Goal: Transaction & Acquisition: Purchase product/service

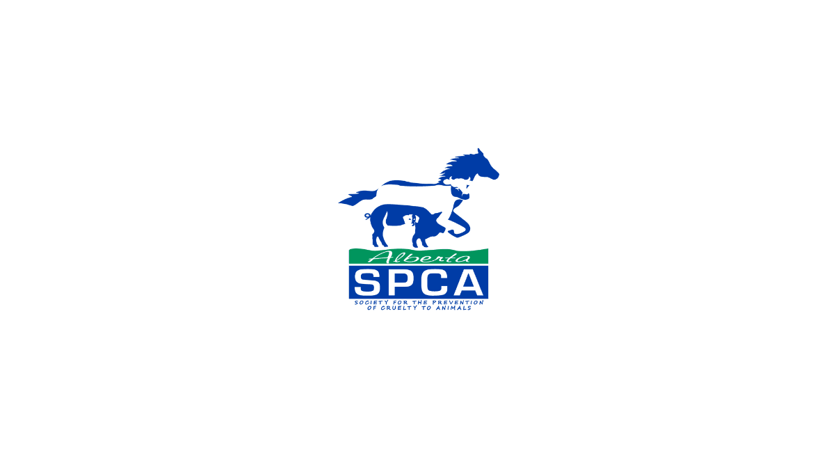
drag, startPoint x: 208, startPoint y: 55, endPoint x: 368, endPoint y: 65, distance: 160.2
click at [209, 55] on div at bounding box center [419, 229] width 838 height 458
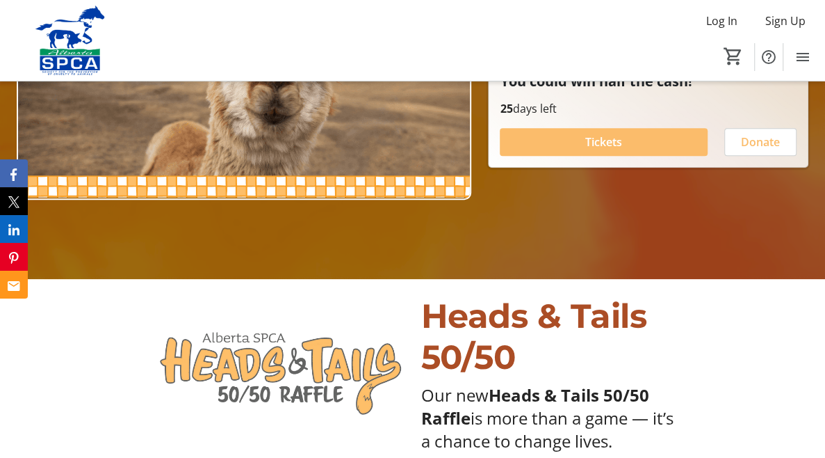
scroll to position [54, 0]
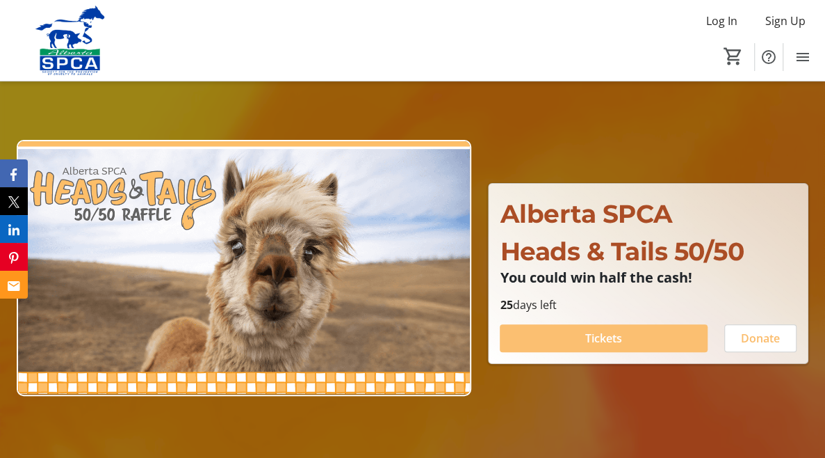
click at [615, 330] on span "Tickets" at bounding box center [603, 338] width 37 height 17
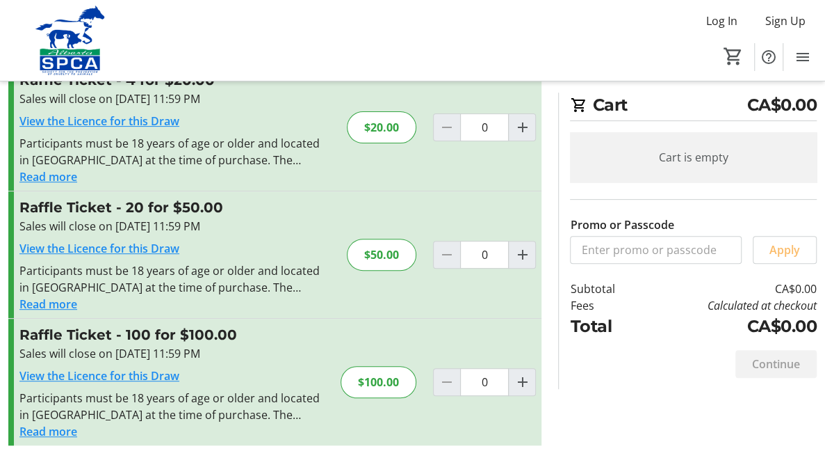
scroll to position [181, 0]
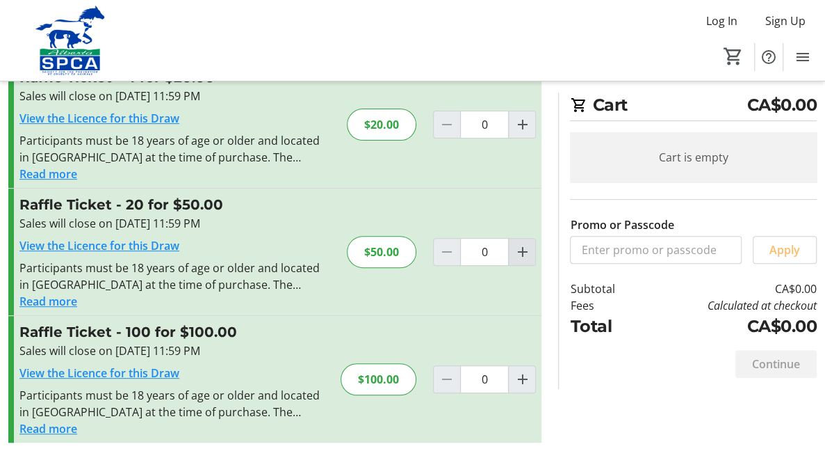
click at [522, 257] on mat-icon "Increment by one" at bounding box center [522, 251] width 17 height 17
type input "1"
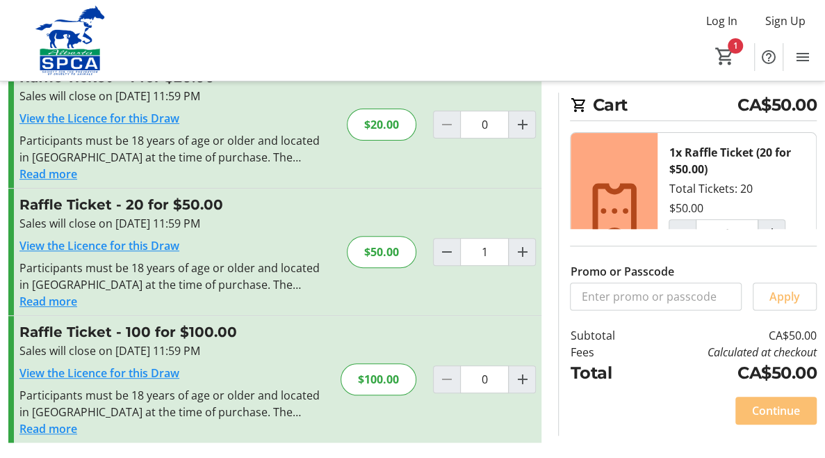
click at [762, 412] on span "Continue" at bounding box center [776, 410] width 48 height 17
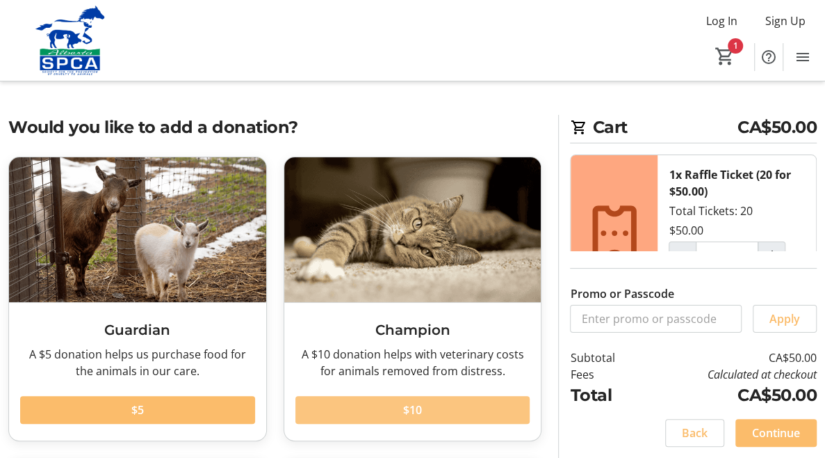
drag, startPoint x: 836, startPoint y: 216, endPoint x: 408, endPoint y: 128, distance: 436.5
click at [408, 128] on tr-checkout-donation-select-ui "Would you like to add a donation? Guardian A $5 donation helps us purchase food…" at bounding box center [274, 439] width 533 height 649
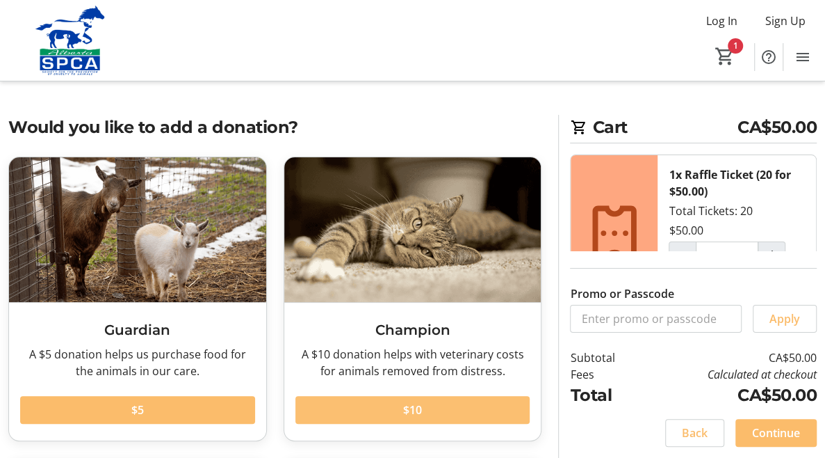
click at [423, 400] on span at bounding box center [413, 409] width 235 height 33
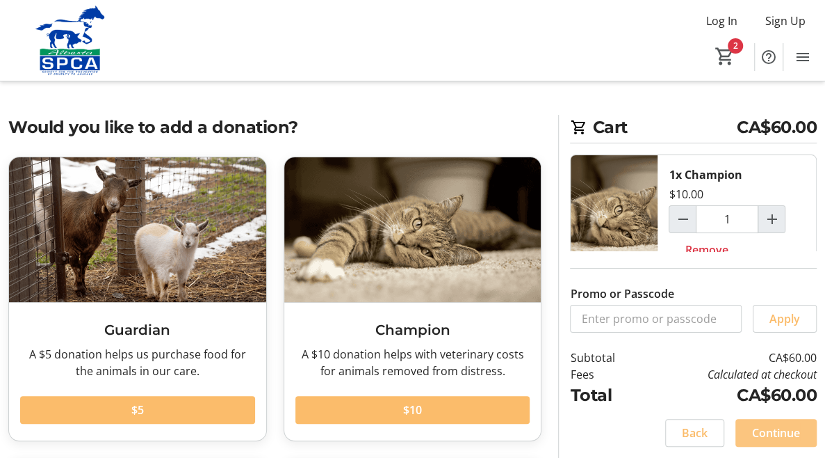
click at [782, 429] on span "Continue" at bounding box center [776, 432] width 48 height 17
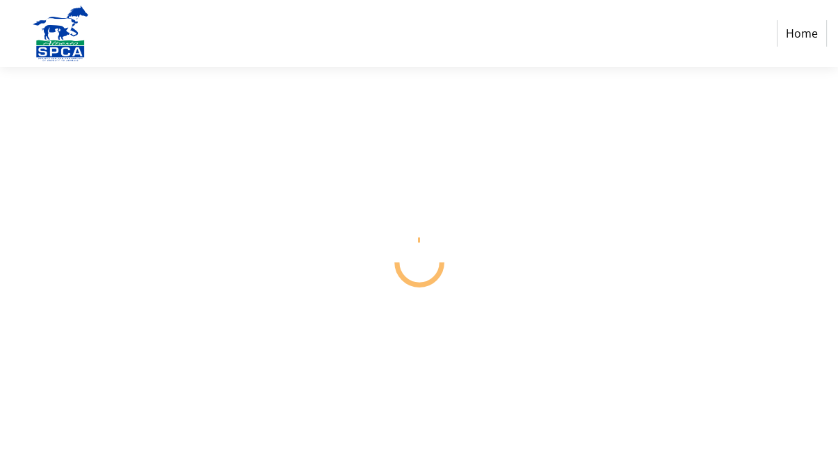
select select "CA"
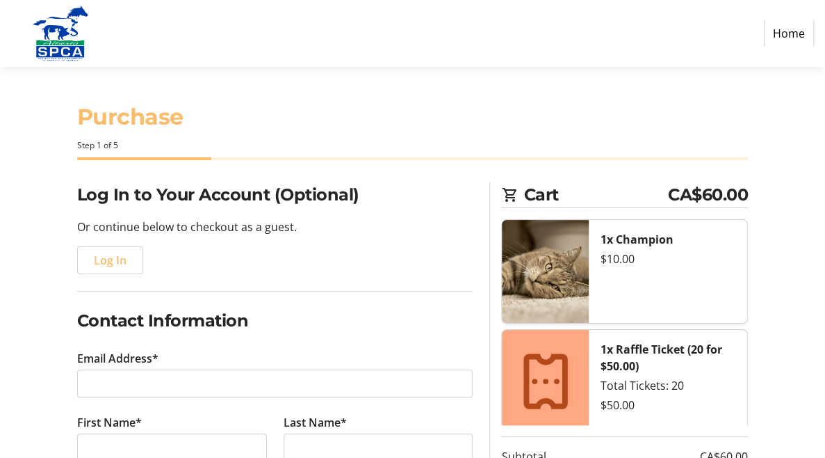
drag, startPoint x: 782, startPoint y: 429, endPoint x: 677, endPoint y: 9, distance: 432.9
click at [677, 9] on nav "Home" at bounding box center [412, 33] width 825 height 67
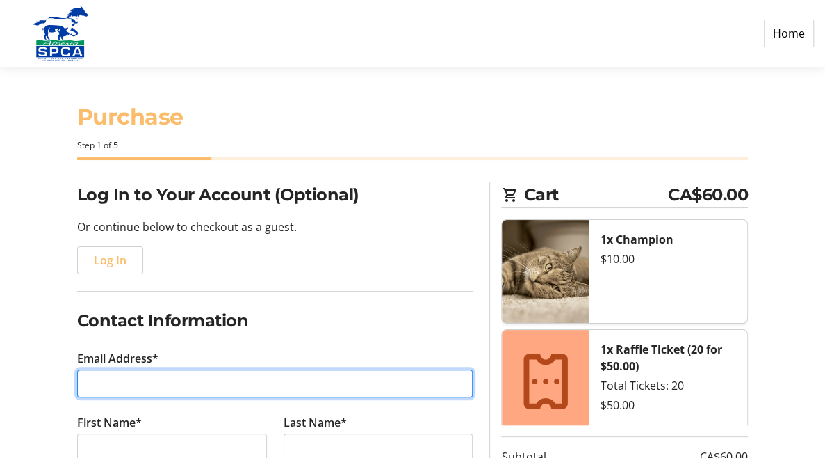
click at [119, 381] on input "Email Address*" at bounding box center [275, 383] width 396 height 28
type input "[EMAIL_ADDRESS][DOMAIN_NAME]"
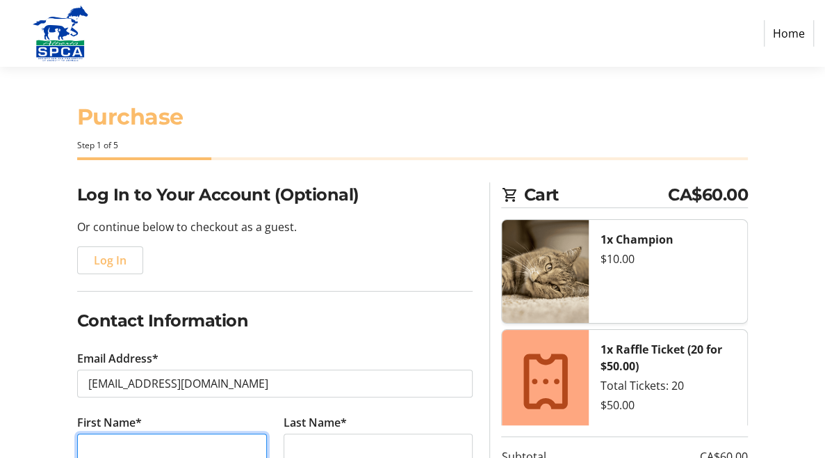
type input "Bill"
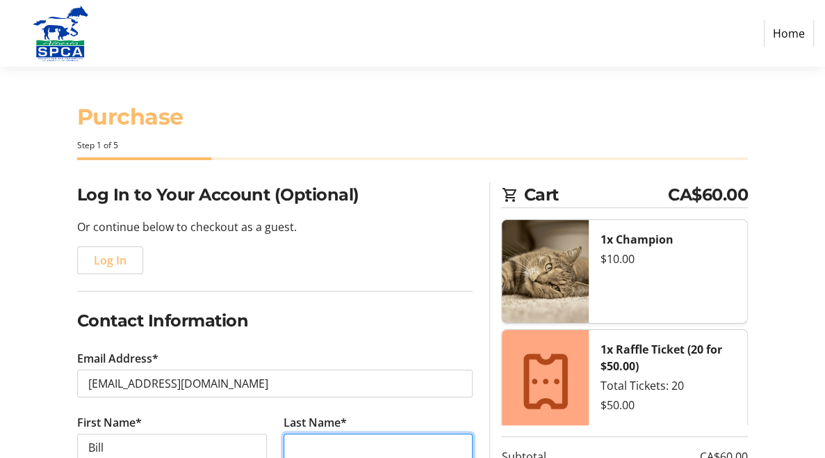
type input "DEKORT"
type input "[PHONE_NUMBER]"
type input "11 [GEOGRAPHIC_DATA]"
type input "[GEOGRAPHIC_DATA]"
select select "AB"
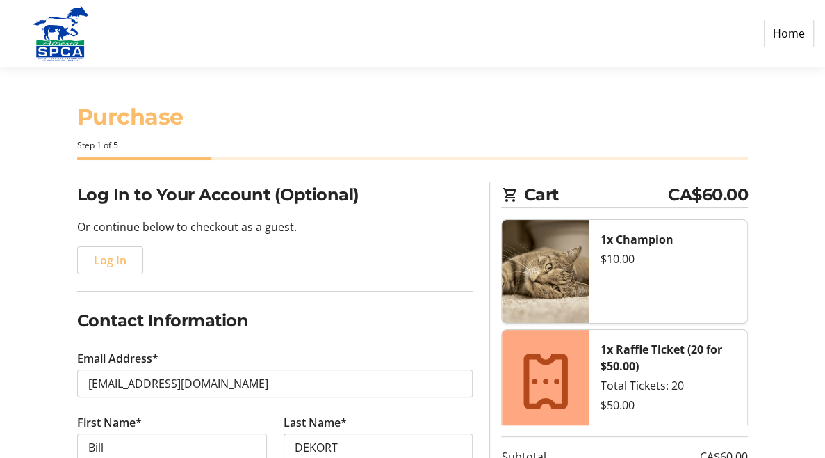
type input "T1X 2H2"
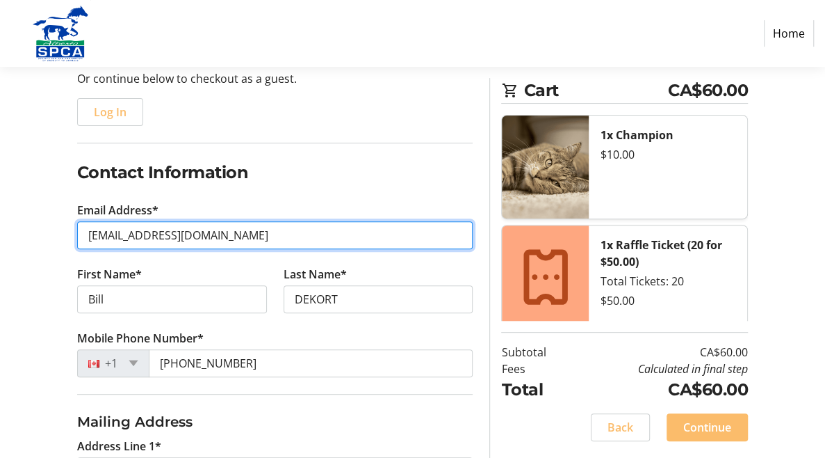
scroll to position [192, 0]
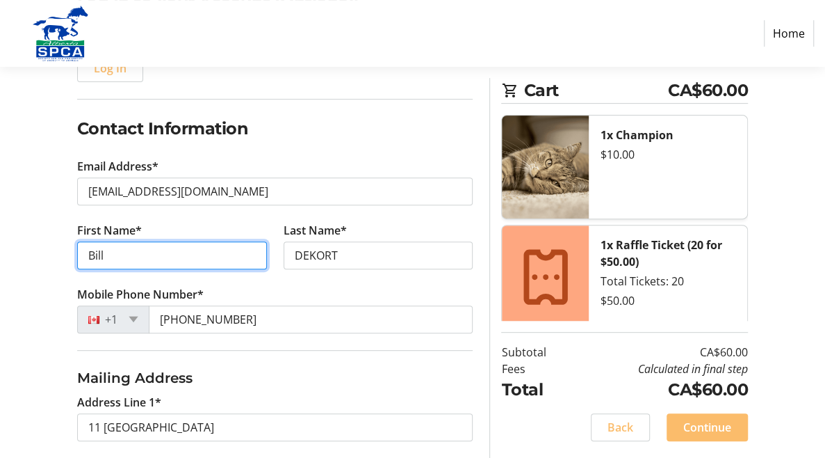
drag, startPoint x: 154, startPoint y: 259, endPoint x: 74, endPoint y: 257, distance: 80.0
click at [74, 257] on tr-form-field "First Name* [PERSON_NAME]" at bounding box center [172, 254] width 207 height 64
click at [259, 267] on input "[PERSON_NAME]" at bounding box center [172, 255] width 190 height 28
type input "[PERSON_NAME]"
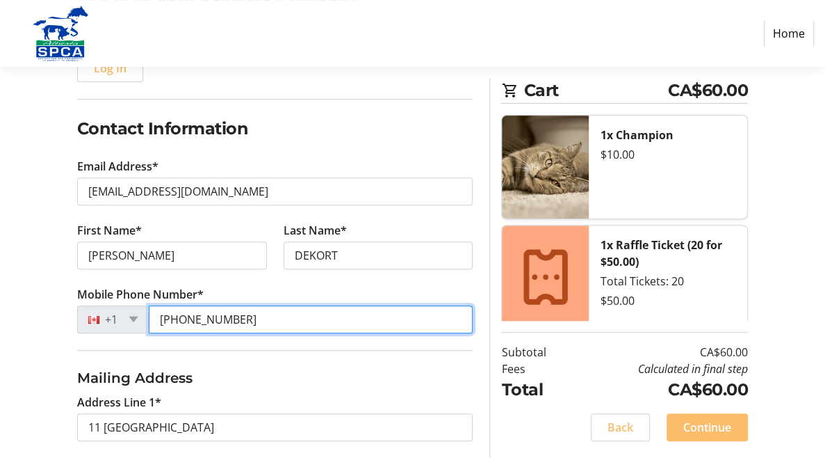
click at [252, 305] on input "[PHONE_NUMBER]" at bounding box center [311, 319] width 325 height 28
drag, startPoint x: 195, startPoint y: 348, endPoint x: 118, endPoint y: 351, distance: 76.6
click at [118, 351] on form "Log In to Your Account (Optional) Or continue below to checkout as a guest. Log…" at bounding box center [275, 427] width 396 height 874
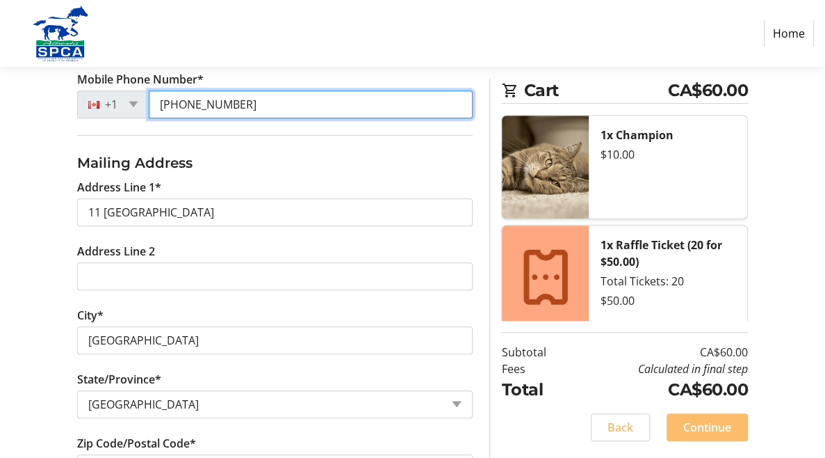
scroll to position [420, 0]
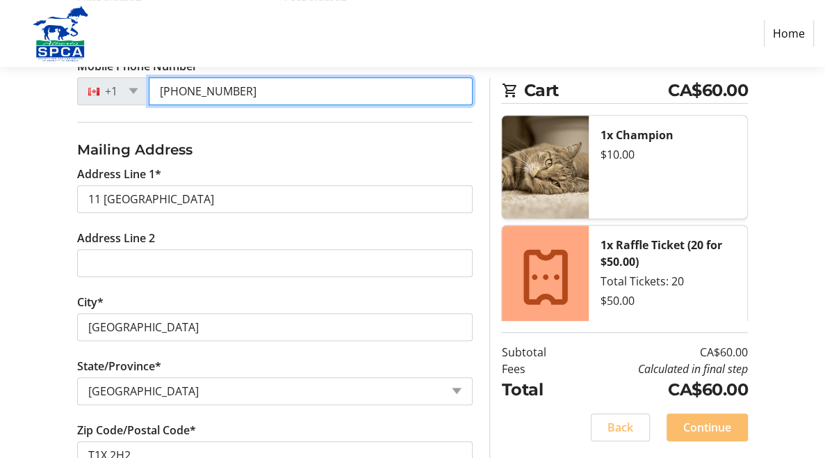
type input "[PHONE_NUMBER]"
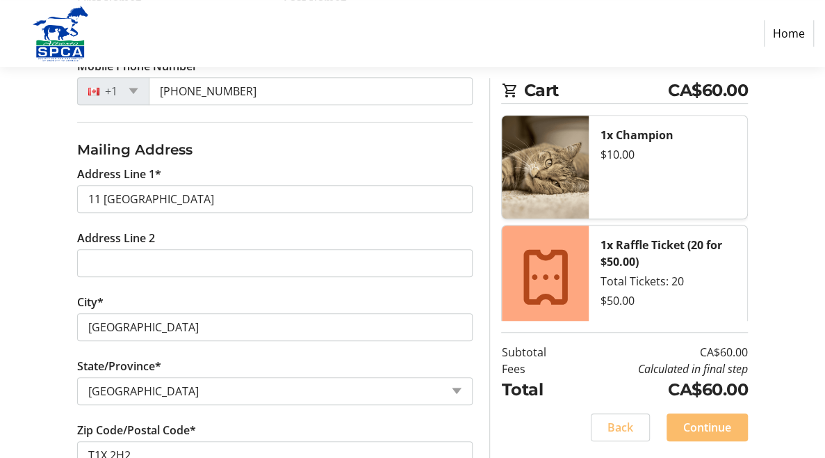
checkbox input "true"
click at [706, 432] on span "Continue" at bounding box center [707, 427] width 48 height 17
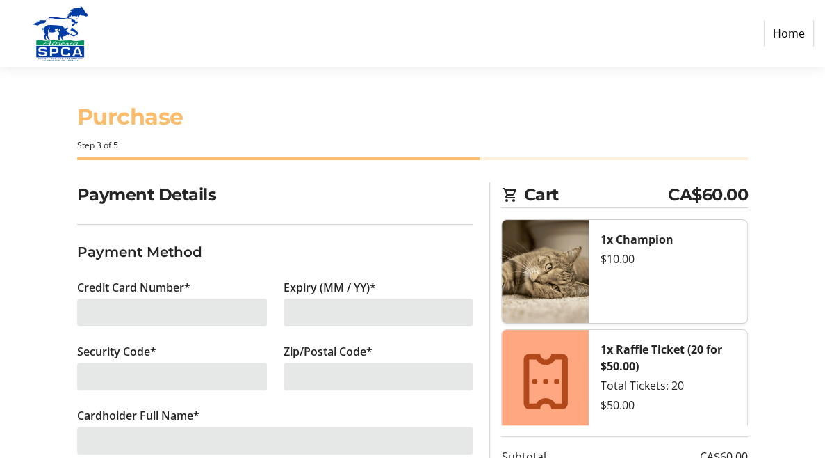
click at [127, 298] on div at bounding box center [172, 312] width 190 height 28
click at [128, 327] on div "Credit Card Number*" at bounding box center [172, 311] width 207 height 64
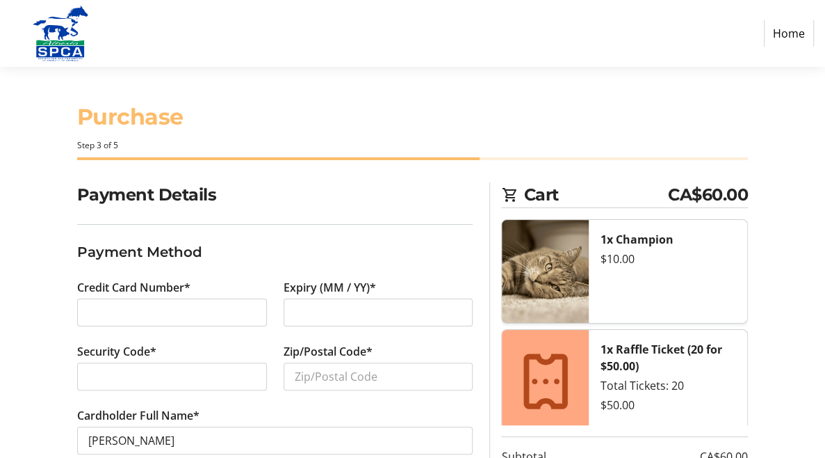
click at [86, 376] on div at bounding box center [172, 376] width 190 height 28
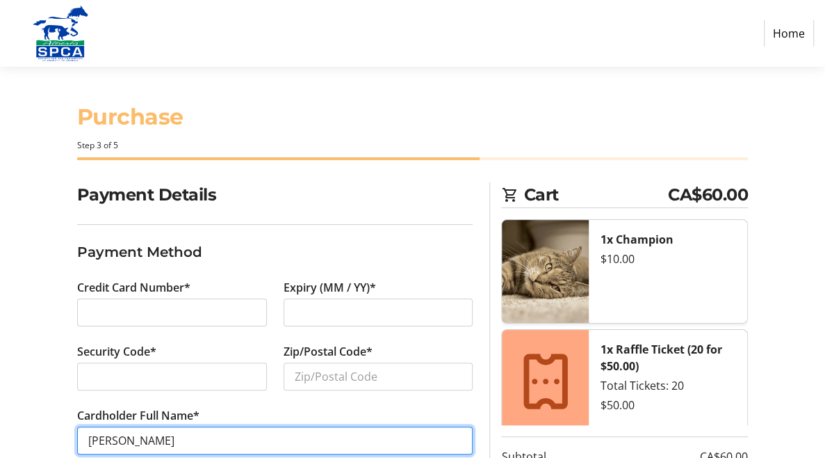
click at [257, 448] on input "[PERSON_NAME]" at bounding box center [275, 440] width 396 height 28
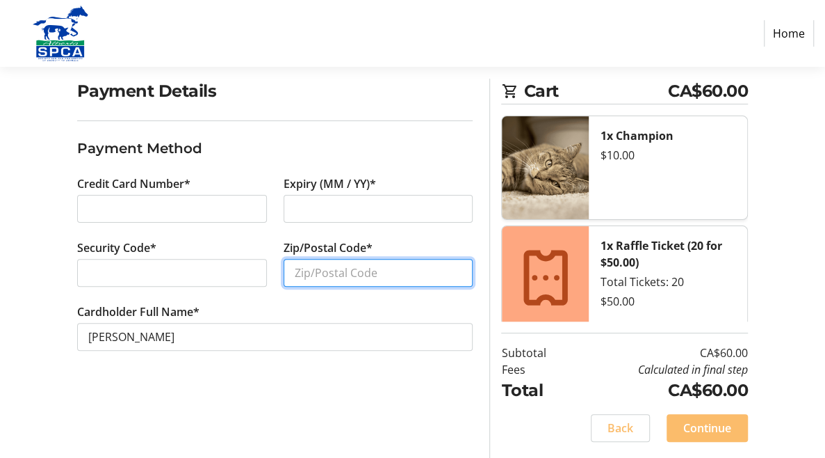
click at [323, 277] on input "Zip/Postal Code*" at bounding box center [379, 273] width 190 height 28
type input "T1X2H2"
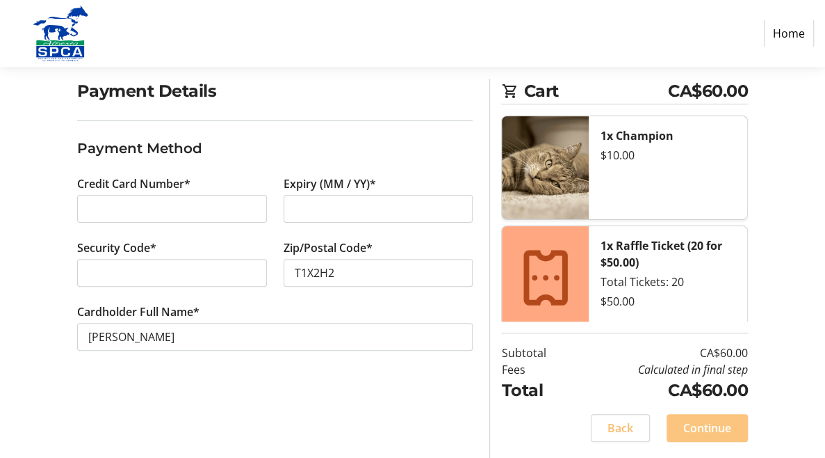
click at [697, 424] on span "Continue" at bounding box center [707, 427] width 48 height 17
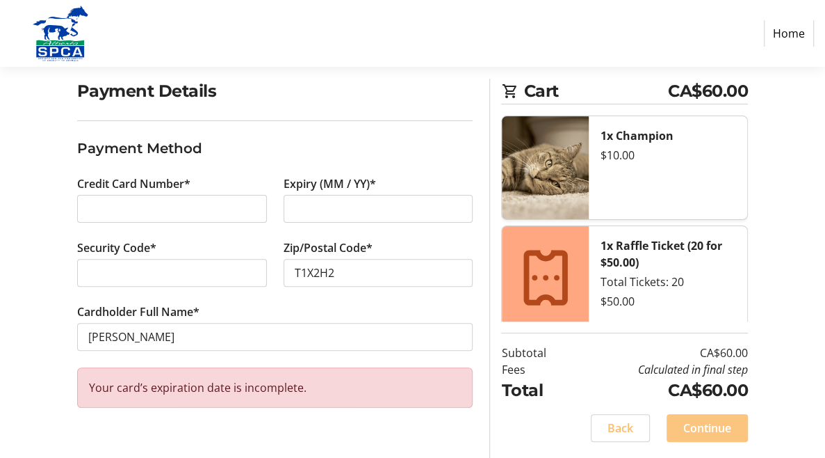
click at [705, 421] on span "Continue" at bounding box center [707, 427] width 48 height 17
click at [705, 421] on div "Back Continue" at bounding box center [624, 428] width 247 height 28
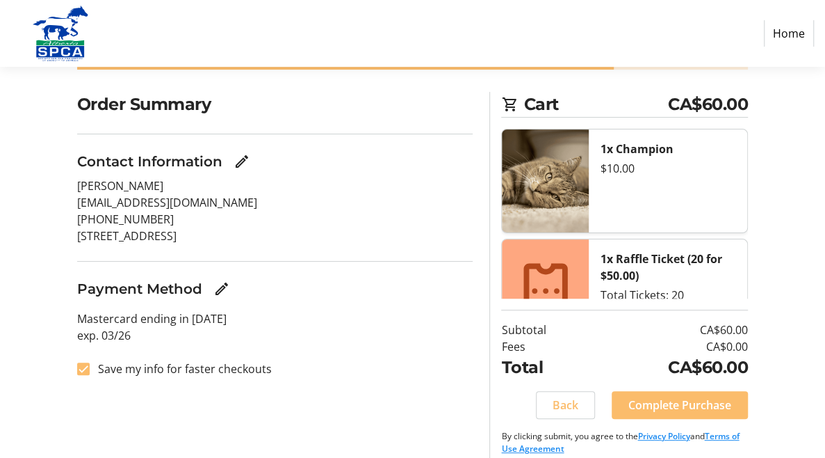
scroll to position [104, 0]
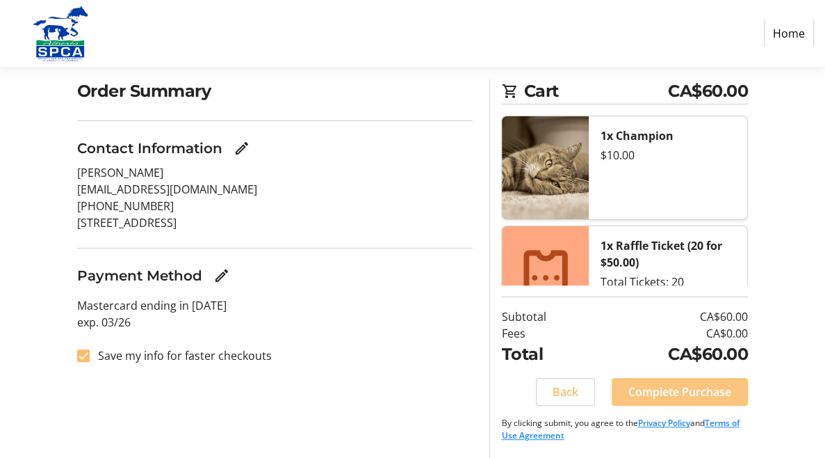
click at [697, 384] on span "Complete Purchase" at bounding box center [680, 391] width 103 height 17
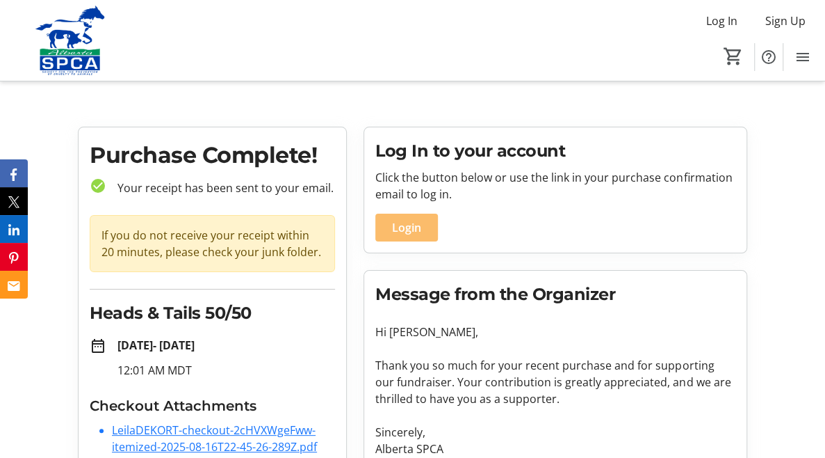
click at [132, 432] on link "LeilaDEKORT-checkout-2cHVXWgeFww-itemized-2025-08-16T22-45-26-289Z.pdf" at bounding box center [214, 438] width 205 height 32
